Goal: Transaction & Acquisition: Purchase product/service

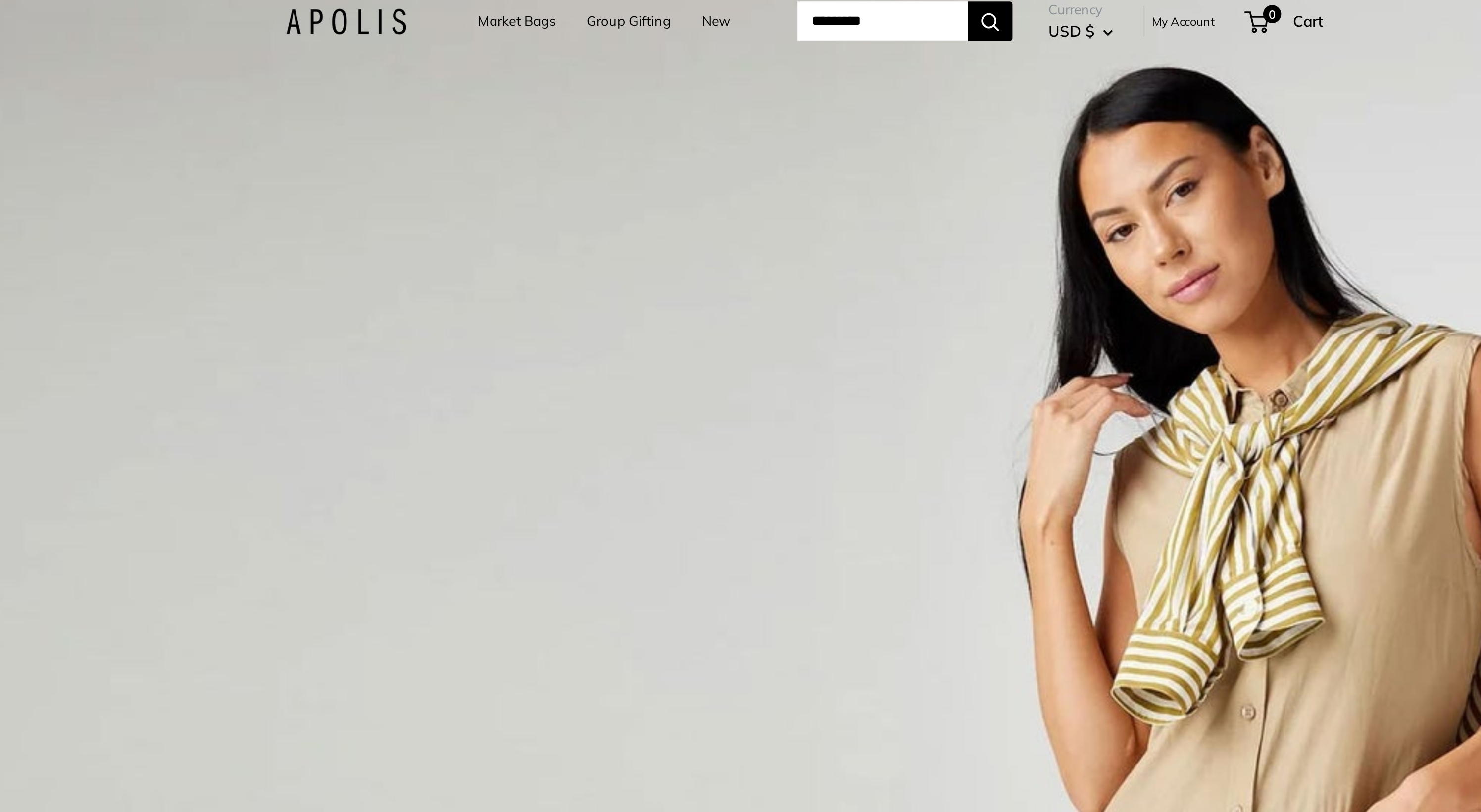
click at [581, 27] on link "Market Bags" at bounding box center [581, 25] width 43 height 14
